Goal: Information Seeking & Learning: Understand process/instructions

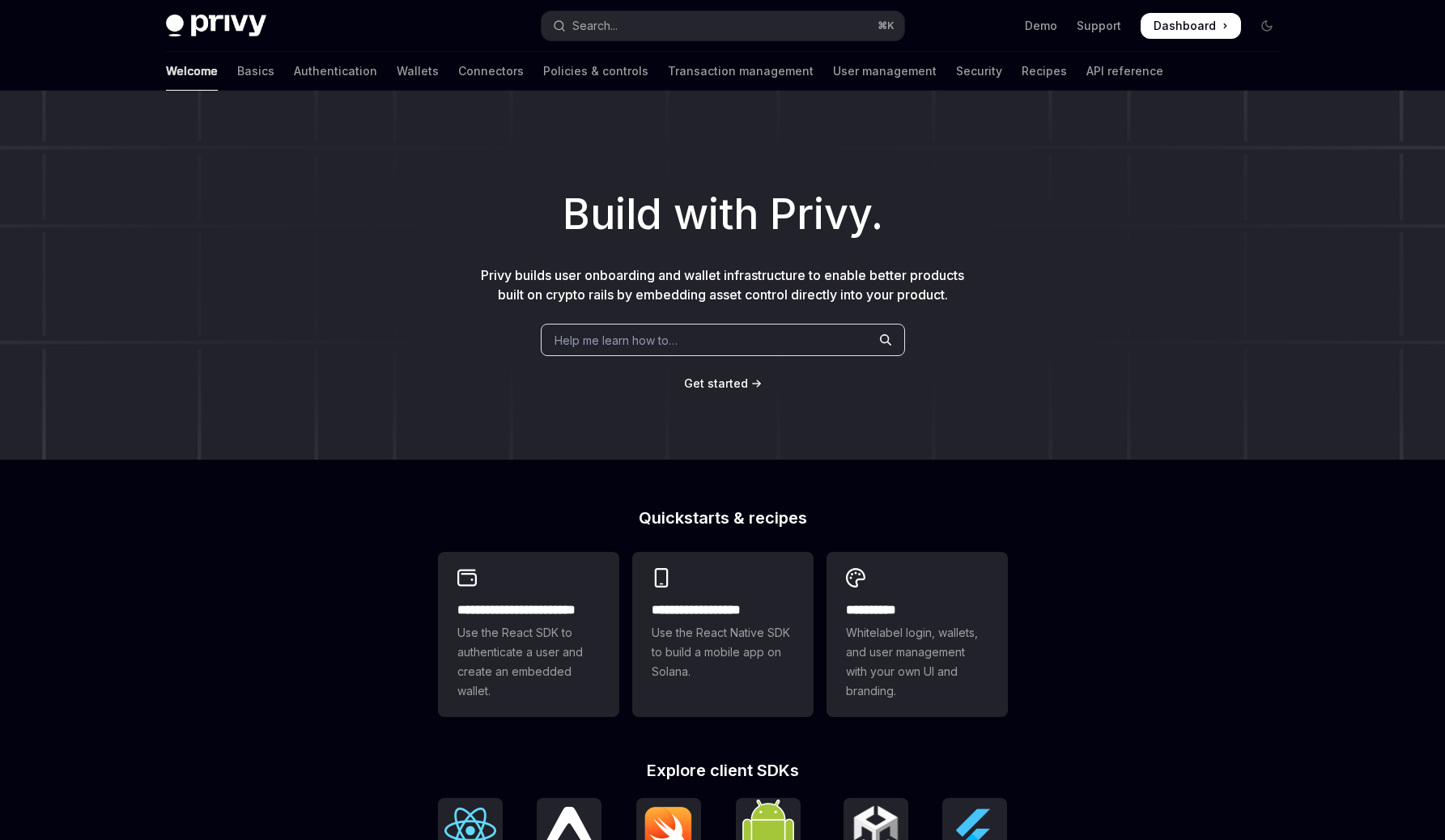
click at [693, 334] on div "Help me learn how to…" at bounding box center [723, 339] width 364 height 32
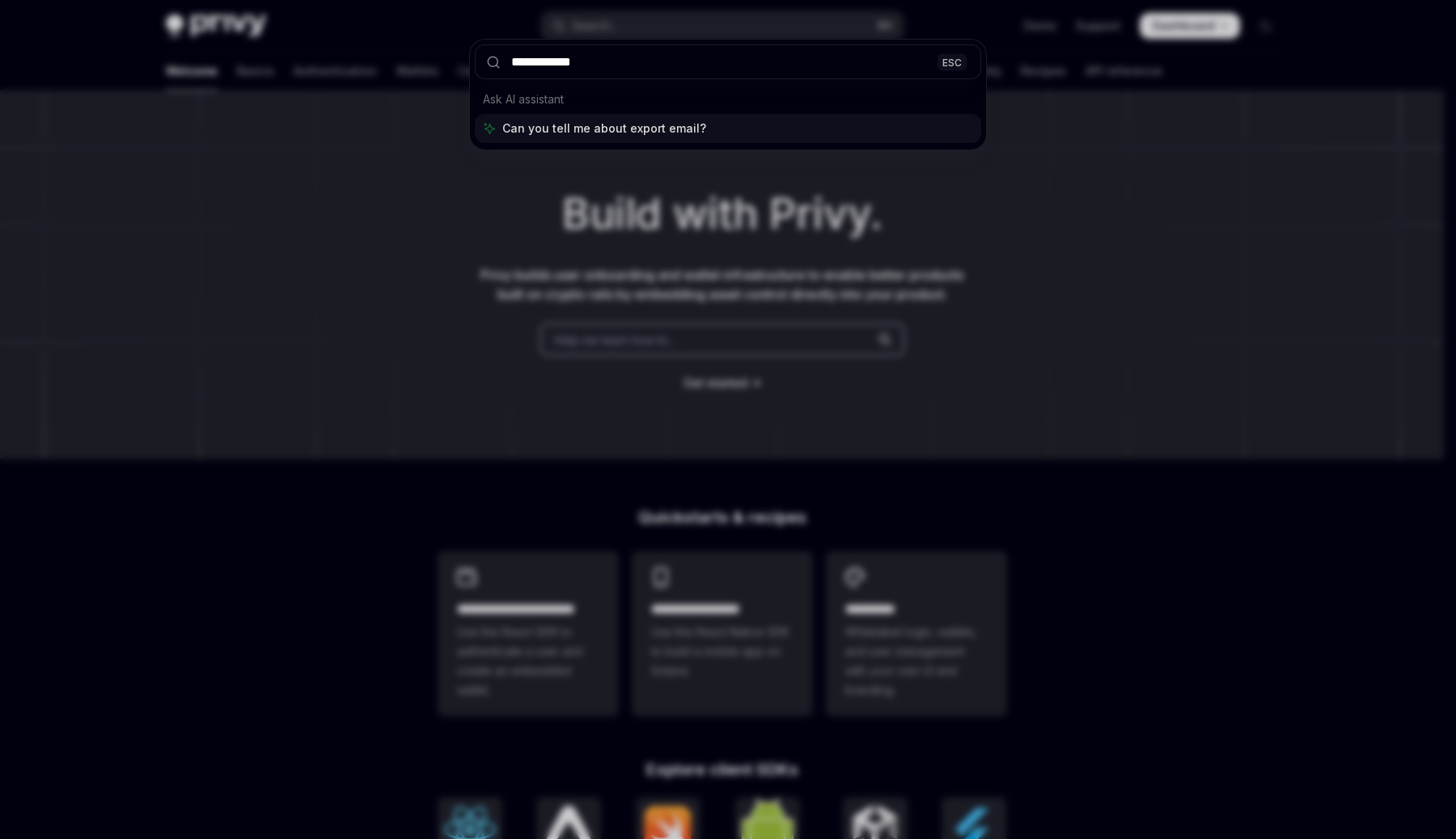
type input "**********"
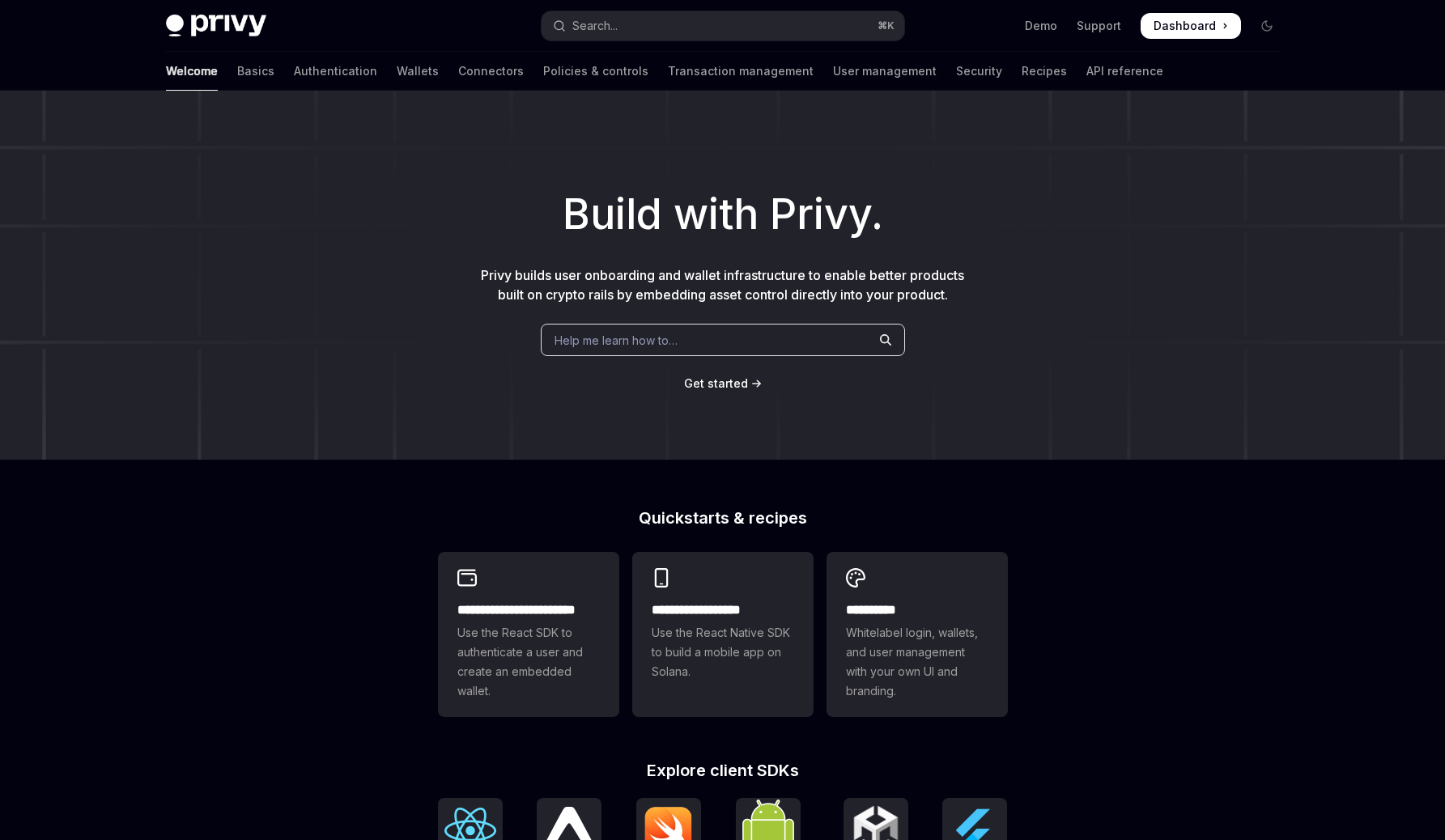
type textarea "*"
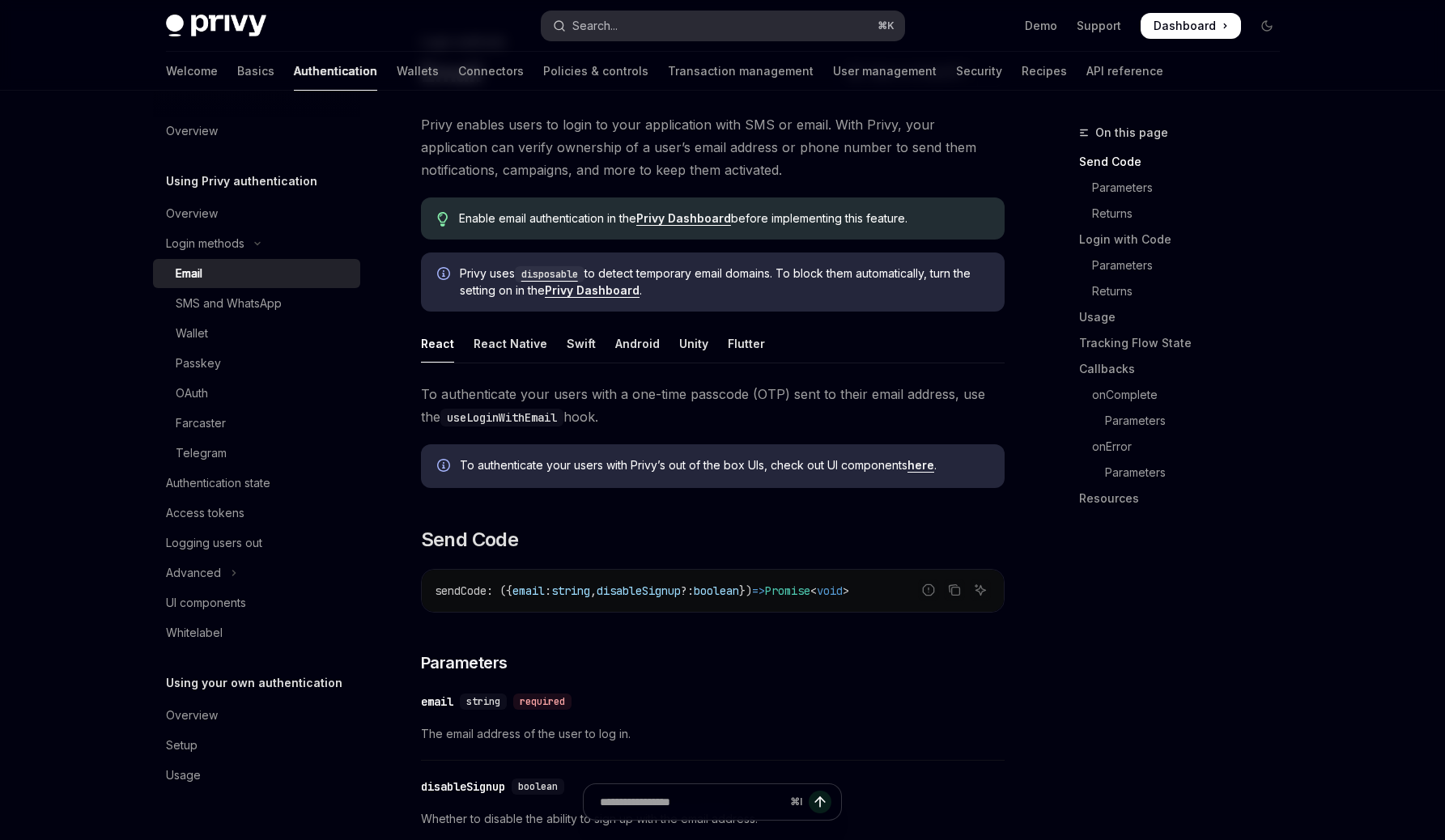
click at [735, 29] on button "Search... ⌘ K" at bounding box center [723, 26] width 363 height 29
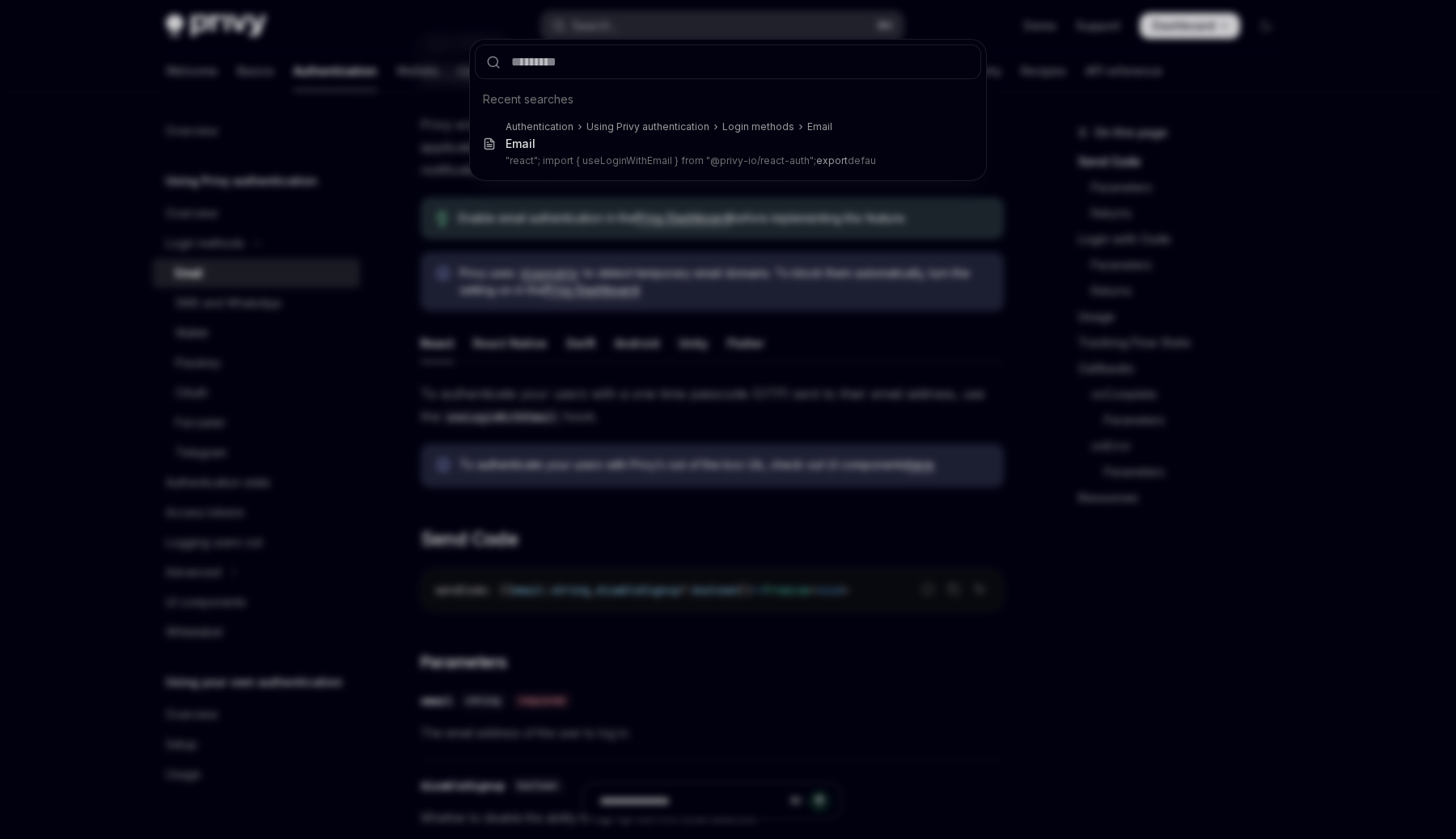
type input "*"
type input "*****"
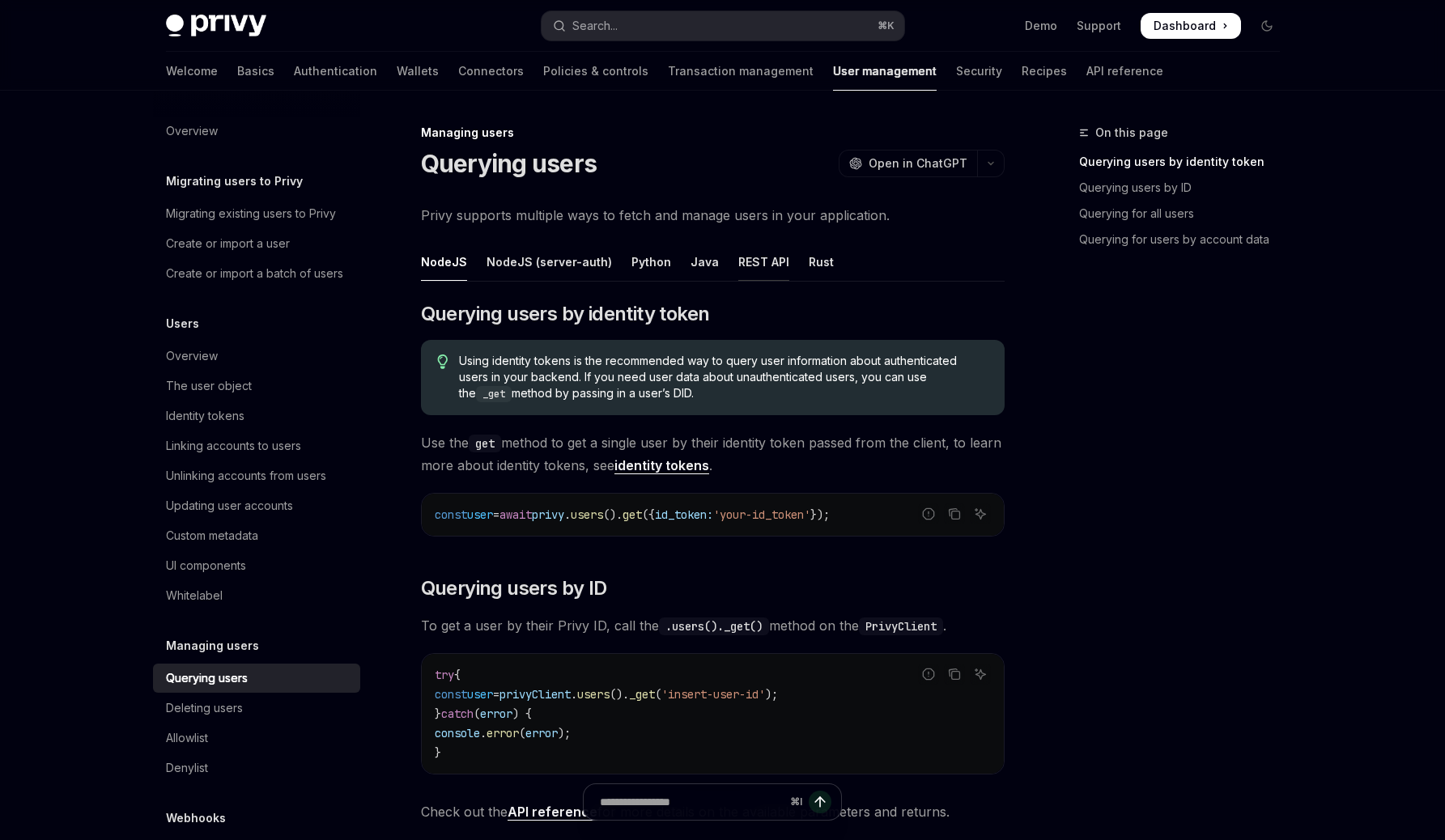
click at [739, 268] on div "REST API" at bounding box center [764, 261] width 51 height 38
type textarea "*"
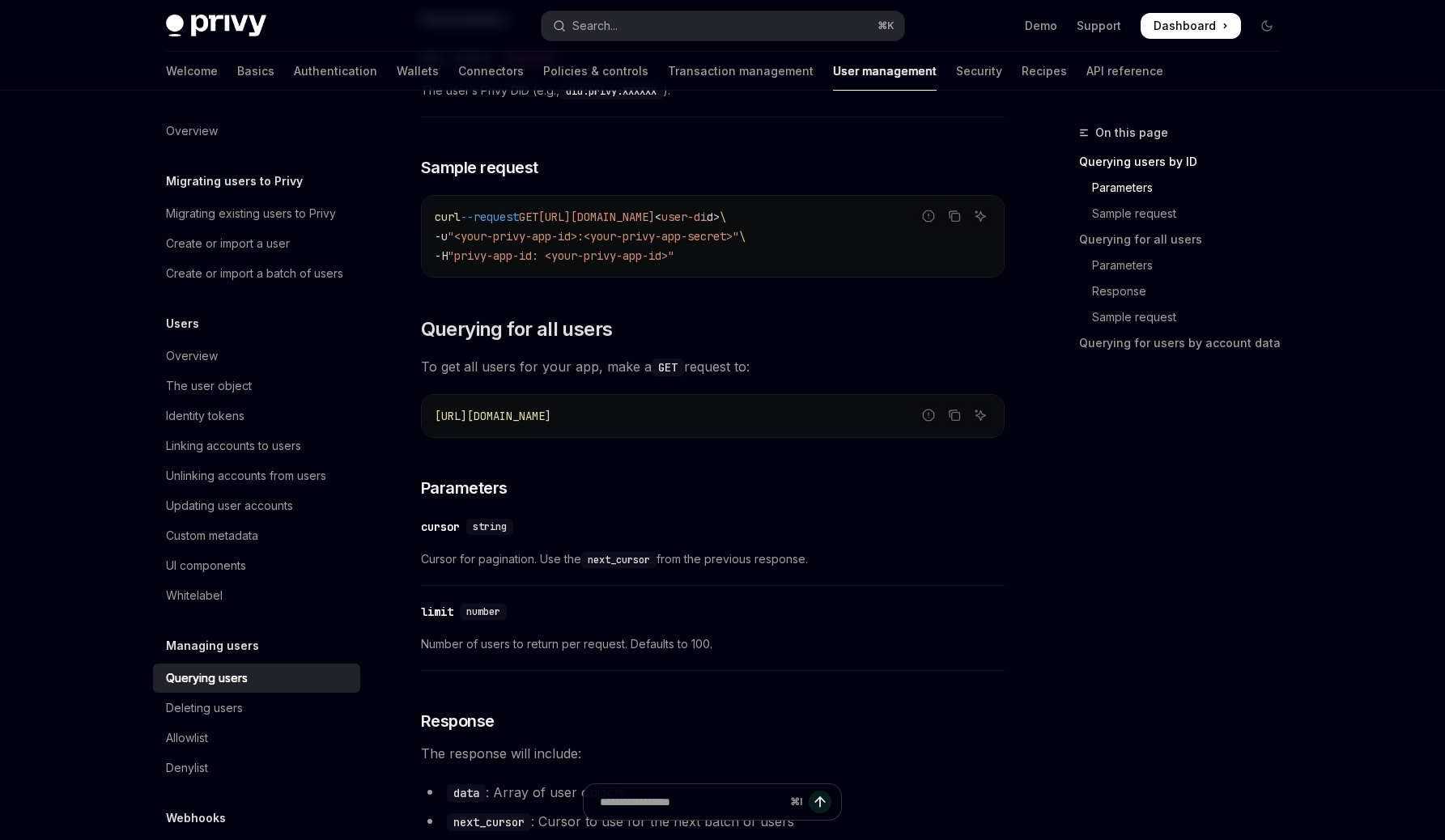
scroll to position [455, 0]
click at [552, 418] on span "[URL][DOMAIN_NAME]" at bounding box center [492, 414] width 116 height 15
copy code "[URL][DOMAIN_NAME]"
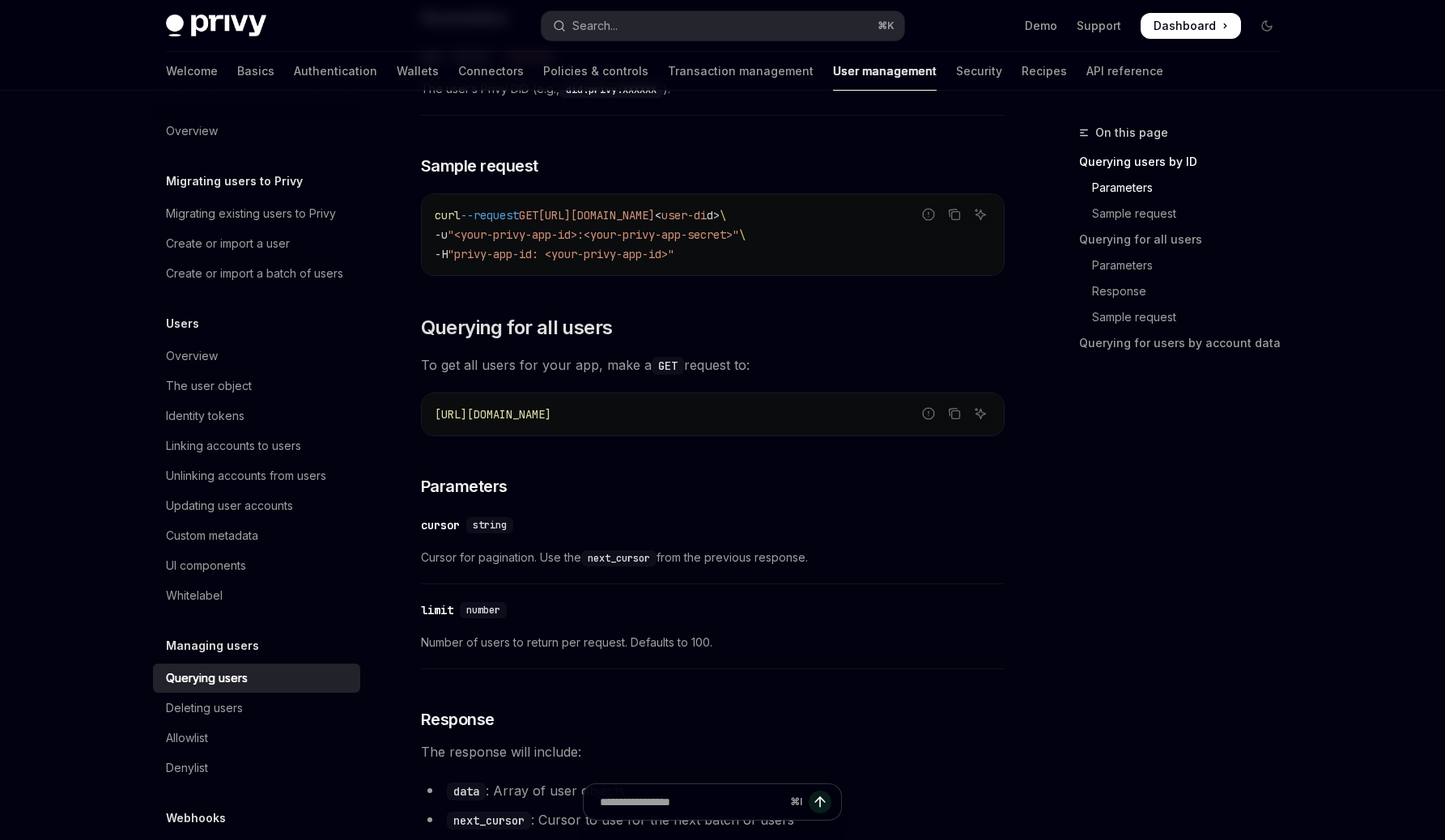
click at [925, 472] on div "​ Querying users by ID To get a user by their Privy DID, make a GET request to:…" at bounding box center [712, 757] width 584 height 1822
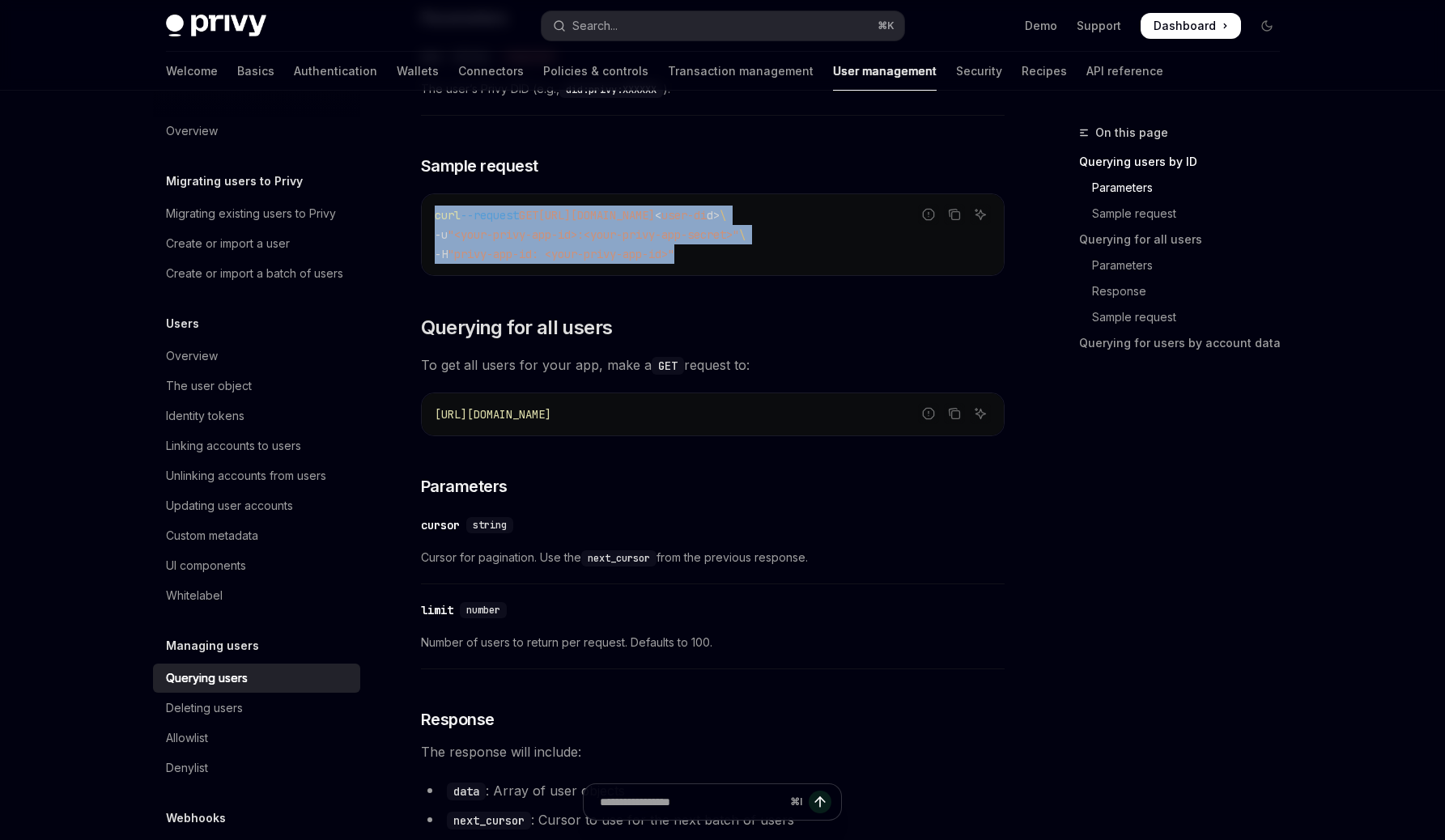
drag, startPoint x: 707, startPoint y: 260, endPoint x: 425, endPoint y: 218, distance: 285.1
click at [425, 217] on div "curl --request GET [URL][DOMAIN_NAME] < user-di d > \ -u "<your-privy-app-id>:<…" at bounding box center [712, 235] width 582 height 81
copy code "curl --request GET [URL][DOMAIN_NAME] < user-di d > \ -u "<your-privy-app-id>:<…"
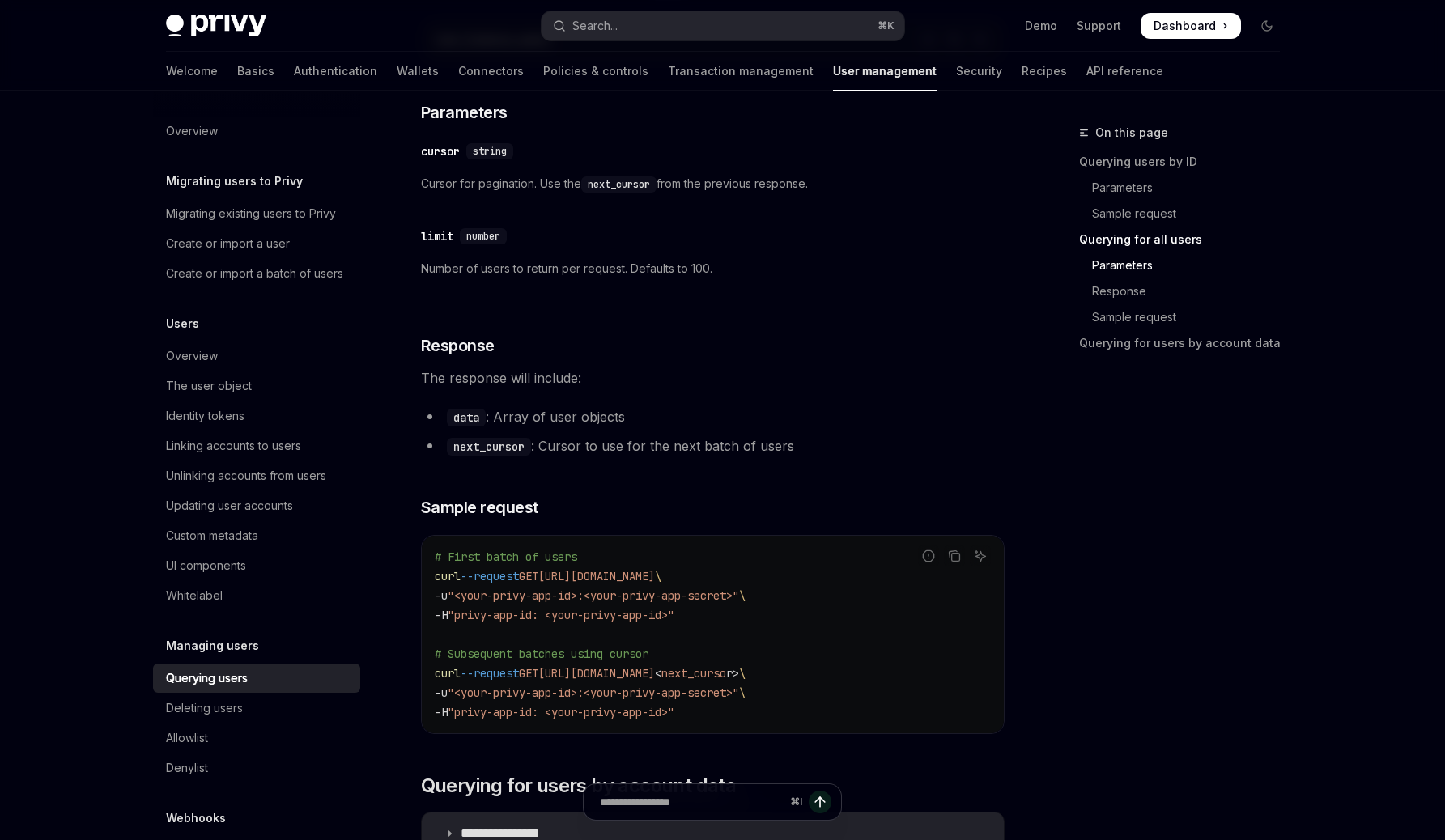
scroll to position [833, 0]
